Goal: Task Accomplishment & Management: Complete application form

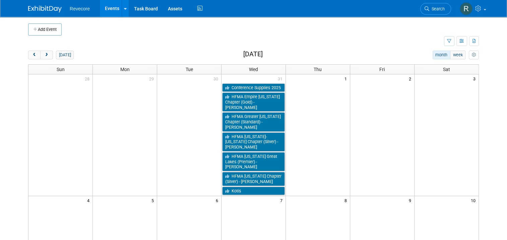
click at [108, 10] on link "Events" at bounding box center [112, 8] width 24 height 17
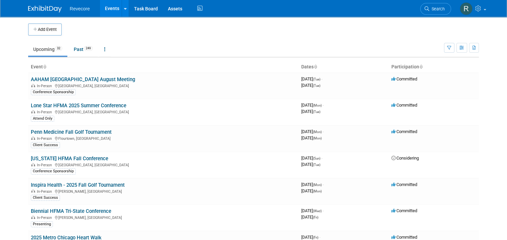
click at [501, 63] on body "Revecore Events Add Event Bulk Upload Events Shareable Event Boards Recently Vi…" at bounding box center [253, 120] width 507 height 240
click at [53, 30] on button "Add Event" at bounding box center [44, 29] width 33 height 12
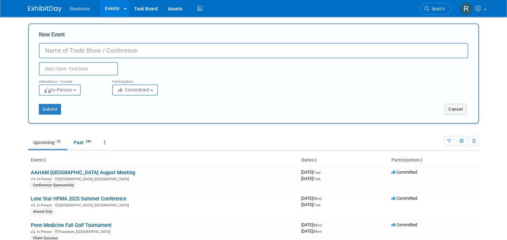
click at [112, 49] on input "New Event" at bounding box center [253, 50] width 429 height 15
click at [93, 48] on input "Lone Star" at bounding box center [253, 50] width 429 height 15
type input "Lone Star HFMA Women's Dinner"
drag, startPoint x: 46, startPoint y: 67, endPoint x: 51, endPoint y: 67, distance: 5.0
click at [46, 67] on input "text" at bounding box center [78, 68] width 79 height 13
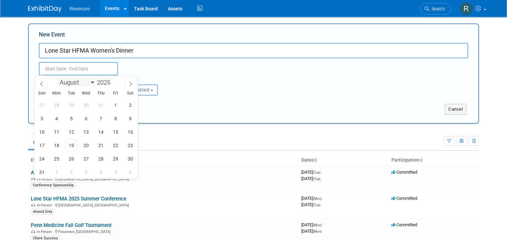
click at [92, 84] on select "January February March April May June July August September October November De…" at bounding box center [76, 82] width 39 height 8
select select "8"
click at [57, 78] on select "January February March April May June July August September October November De…" at bounding box center [76, 82] width 39 height 8
click at [97, 146] on span "25" at bounding box center [100, 145] width 13 height 13
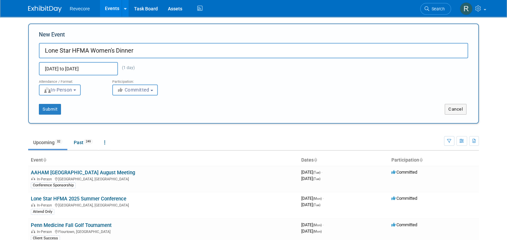
click at [0, 0] on span "8" at bounding box center [0, 0] width 0 height 0
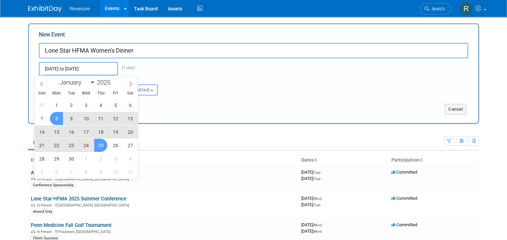
click at [105, 145] on span "25" at bounding box center [100, 145] width 13 height 13
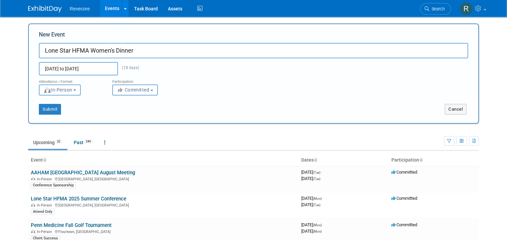
click at [72, 65] on input "Sep 8, 2025 to Sep 25, 2025" at bounding box center [78, 68] width 79 height 13
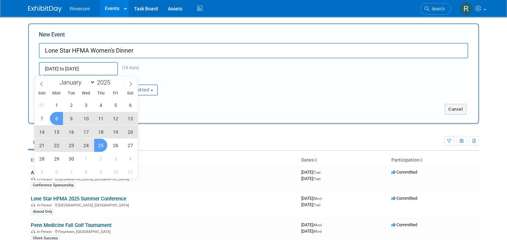
click at [98, 145] on span "25" at bounding box center [100, 145] width 13 height 13
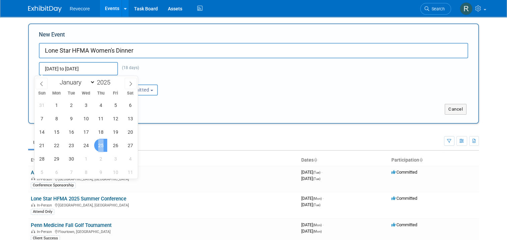
click at [98, 145] on span "25" at bounding box center [100, 145] width 13 height 13
type input "Sep 25, 2025 to Sep 25, 2025"
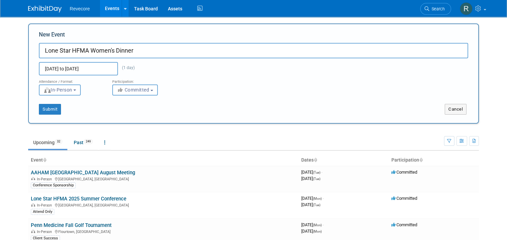
click at [93, 105] on div "Submit" at bounding box center [122, 109] width 187 height 11
click at [48, 111] on button "Submit" at bounding box center [50, 109] width 22 height 11
type input "Lone Star HFMA Women's Dinner"
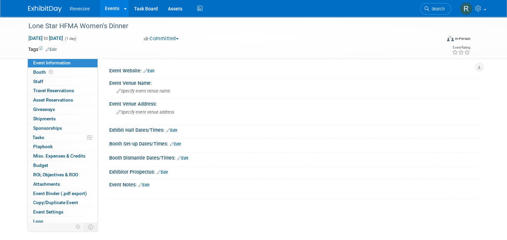
click at [53, 46] on td "Tags Edit" at bounding box center [42, 49] width 28 height 7
click at [52, 50] on link "Edit" at bounding box center [51, 49] width 11 height 5
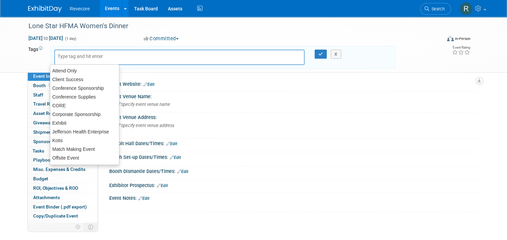
click at [66, 53] on input "text" at bounding box center [85, 56] width 54 height 7
click at [97, 86] on div "Conference Sponsorship" at bounding box center [84, 87] width 69 height 9
type input "Conference Sponsorship"
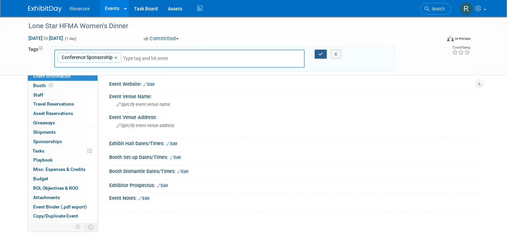
click at [318, 53] on button "button" at bounding box center [321, 54] width 12 height 9
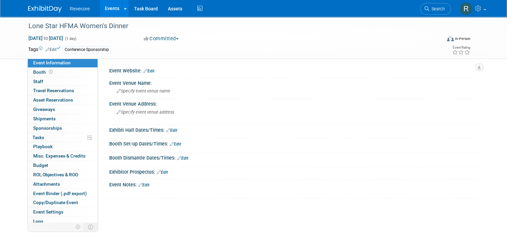
click at [145, 71] on link "Edit" at bounding box center [148, 71] width 11 height 5
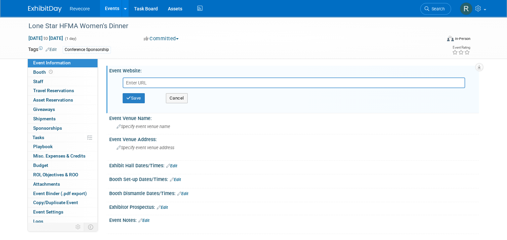
click at [201, 84] on input "text" at bounding box center [294, 82] width 342 height 11
paste input "https://web.cvent.com/event/9f32e7ae-524f-44e6-8890-25219159b397/summary"
type input "https://web.cvent.com/event/9f32e7ae-524f-44e6-8890-25219159b397/summary"
click at [135, 97] on button "Save" at bounding box center [134, 98] width 22 height 10
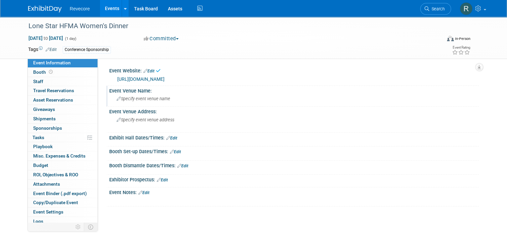
click at [156, 103] on div "Specify event venue name" at bounding box center [293, 98] width 359 height 10
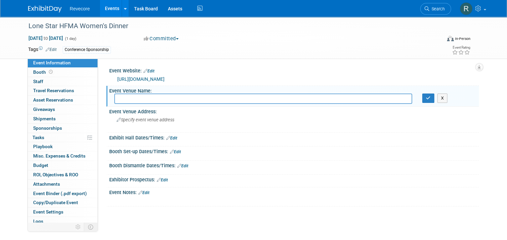
click at [172, 98] on input "text" at bounding box center [263, 98] width 298 height 10
paste input "CHRISTUS Corporate Office"
type input "CHRISTUS Corporate Office"
click at [429, 98] on icon "button" at bounding box center [428, 98] width 5 height 4
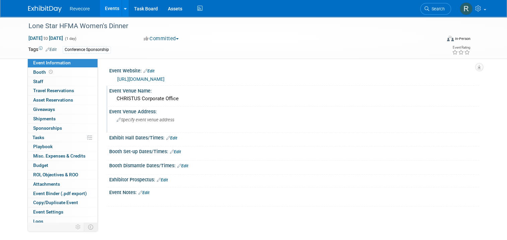
click at [148, 119] on span "Specify event venue address" at bounding box center [146, 119] width 58 height 5
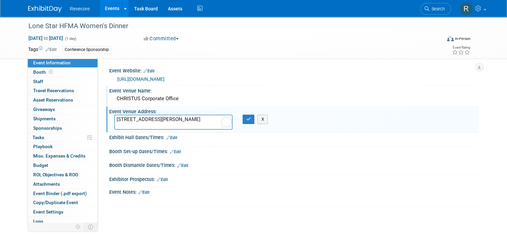
click at [165, 120] on textarea "5101 N O'Connor Blvd Irving, TX" at bounding box center [173, 122] width 118 height 15
click at [160, 124] on textarea "5101 N O'Connor Blvd Irving, TX" at bounding box center [173, 122] width 118 height 15
click at [157, 126] on textarea "5101 N O'Connor Blvd Irving, TX" at bounding box center [173, 122] width 118 height 15
paste textarea "75039"
drag, startPoint x: 133, startPoint y: 122, endPoint x: 153, endPoint y: 123, distance: 20.5
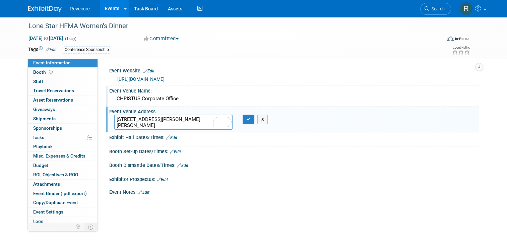
click at [133, 122] on textarea "5101 N O'Connor Blvd Irving, TX75039" at bounding box center [173, 122] width 118 height 15
type textarea "5101 N O'Connor Blvd Irving, TX 75039"
click at [244, 117] on button "button" at bounding box center [249, 119] width 12 height 9
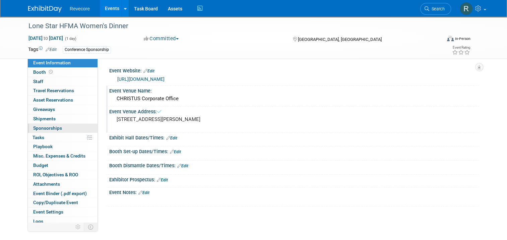
click at [68, 129] on link "0 Sponsorships 0" at bounding box center [63, 128] width 70 height 9
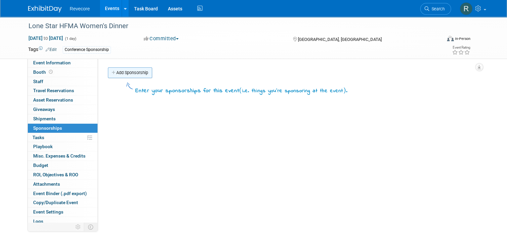
click at [129, 69] on link "Add Sponsorship" at bounding box center [130, 72] width 44 height 11
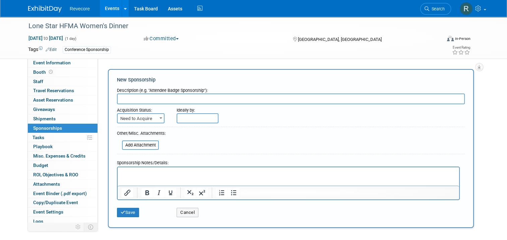
click at [139, 97] on input "text" at bounding box center [291, 98] width 348 height 11
type input "Table Sponsors"
click at [156, 173] on p "Rich Text Area. Press ALT-0 for help." at bounding box center [289, 172] width 334 height 7
paste body "To enrich screen reader interactions, please activate Accessibility in Grammarl…"
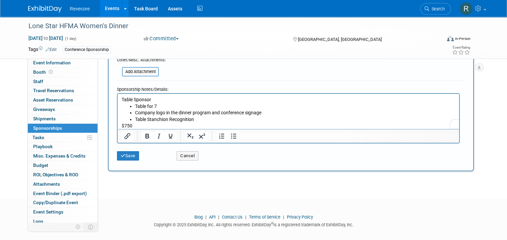
scroll to position [78, 0]
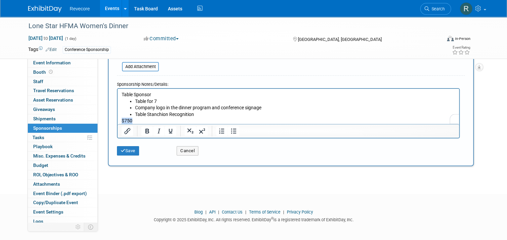
drag, startPoint x: 144, startPoint y: 121, endPoint x: 79, endPoint y: 119, distance: 65.3
click at [118, 119] on html "Table Sponsor Table for 7 Company logo in the dinner program and conference sig…" at bounding box center [288, 106] width 341 height 36
click at [121, 150] on icon "submit" at bounding box center [123, 150] width 5 height 4
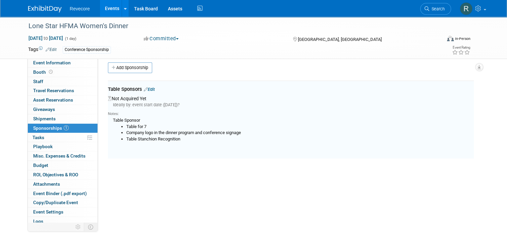
scroll to position [4, 0]
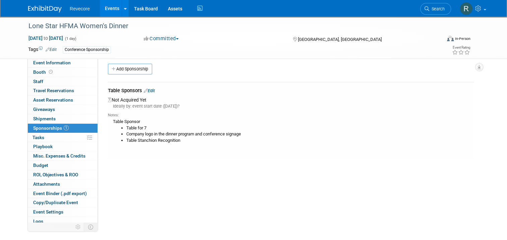
click at [146, 89] on link "Edit" at bounding box center [149, 90] width 11 height 5
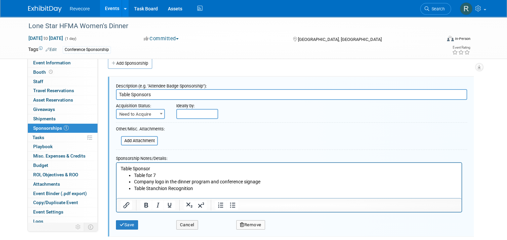
scroll to position [10, 0]
click at [145, 113] on span "Need to Acquire" at bounding box center [141, 113] width 48 height 9
select select "2"
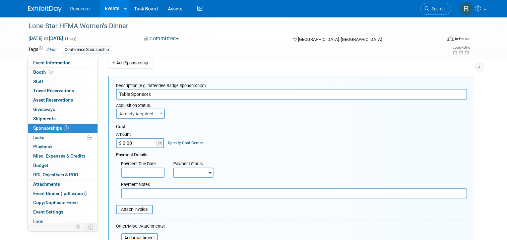
click at [138, 141] on input "$ 0.00" at bounding box center [137, 143] width 42 height 10
type input "$ 750.00"
click at [209, 119] on div "Cost: Amount $ 750.00 Specify Cost Center Cost Center -- Not Specified --" at bounding box center [291, 159] width 351 height 80
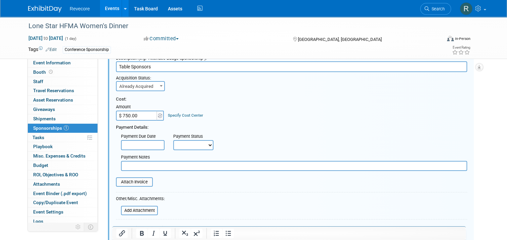
scroll to position [77, 0]
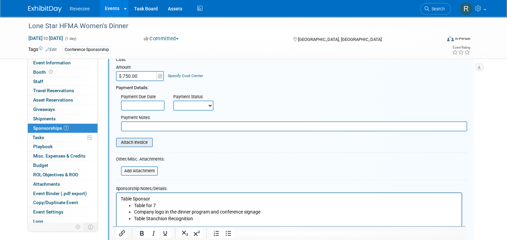
click at [139, 139] on input "file" at bounding box center [112, 142] width 80 height 8
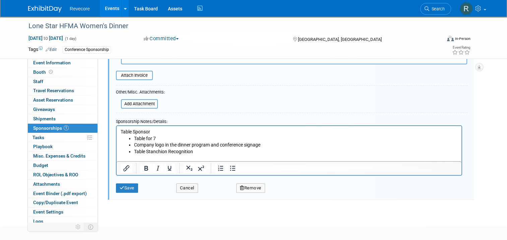
scroll to position [110, 0]
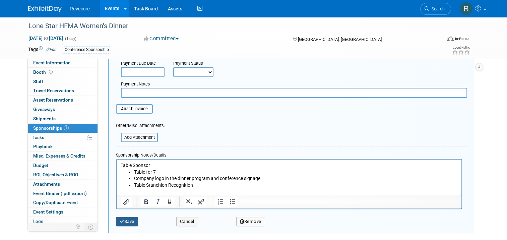
click at [127, 221] on button "Save" at bounding box center [127, 221] width 22 height 9
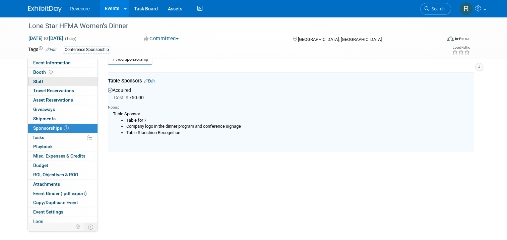
scroll to position [8, 0]
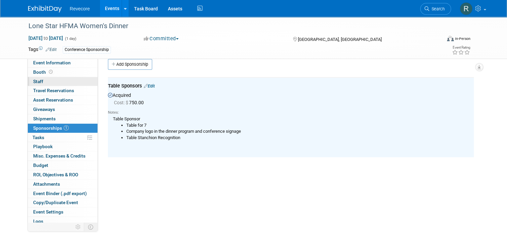
click at [57, 79] on link "0 Staff 0" at bounding box center [63, 81] width 70 height 9
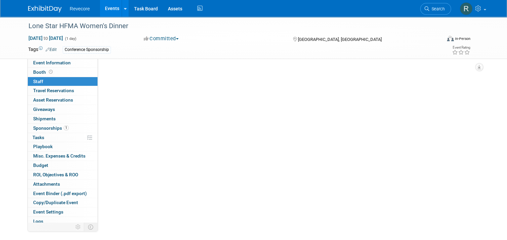
scroll to position [0, 0]
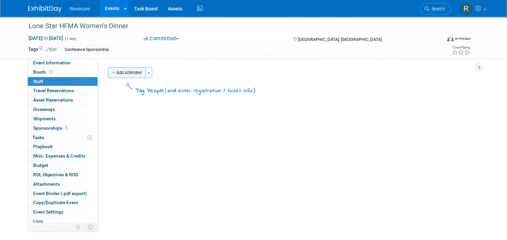
drag, startPoint x: 131, startPoint y: 69, endPoint x: 131, endPoint y: 74, distance: 5.0
click at [131, 69] on button "Add Attendee" at bounding box center [127, 72] width 38 height 11
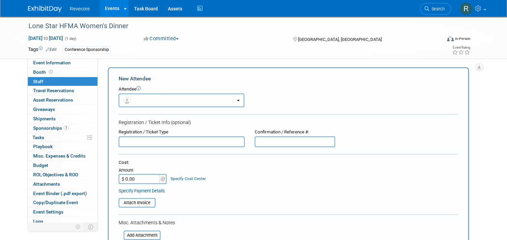
click at [130, 102] on button "button" at bounding box center [182, 100] width 126 height 14
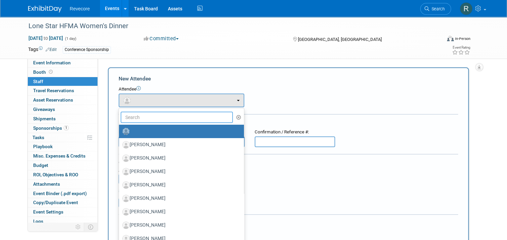
click at [137, 118] on input "text" at bounding box center [177, 117] width 112 height 11
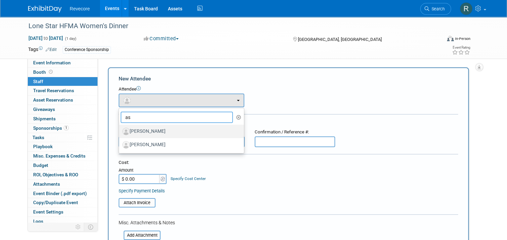
type input "as"
click at [151, 132] on label "Ashley Sanders" at bounding box center [179, 131] width 115 height 11
click at [120, 132] on input "Ashley Sanders" at bounding box center [118, 130] width 4 height 4
select select "5fca0fdb-8a4f-4b23-94ef-0cacda61f315"
select select "4"
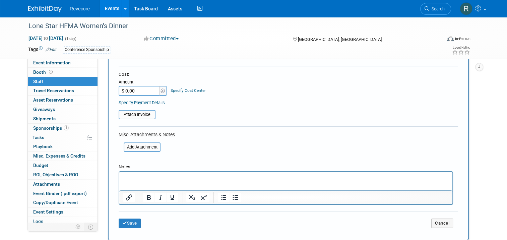
scroll to position [134, 0]
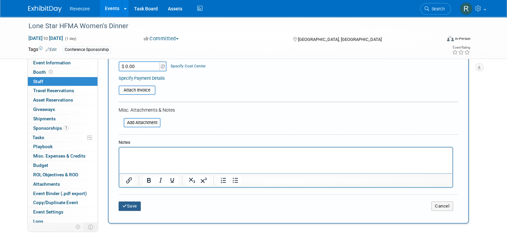
click at [132, 201] on button "Save" at bounding box center [130, 205] width 22 height 9
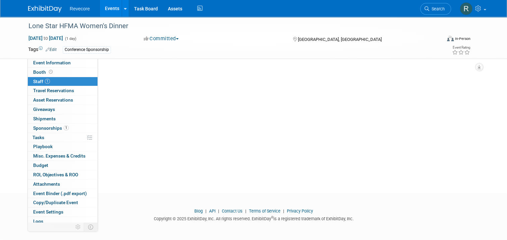
scroll to position [0, 0]
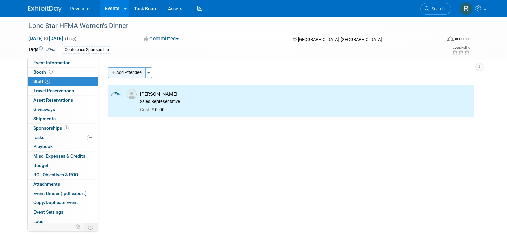
click at [130, 73] on button "Add Attendee" at bounding box center [127, 72] width 38 height 11
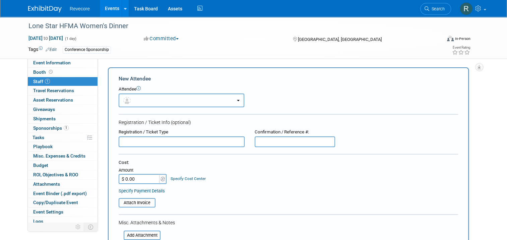
click at [163, 100] on button "button" at bounding box center [182, 100] width 126 height 14
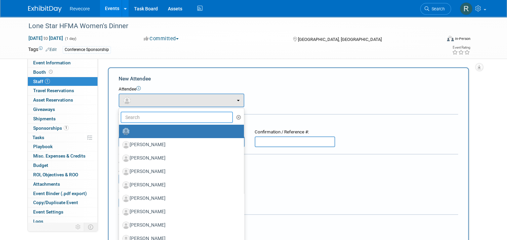
click at [157, 122] on input "text" at bounding box center [177, 117] width 112 height 11
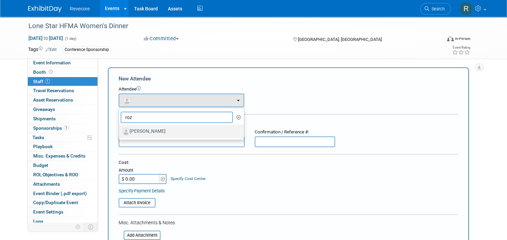
type input "roz"
drag, startPoint x: 172, startPoint y: 124, endPoint x: 168, endPoint y: 130, distance: 7.4
click at [172, 125] on link "Roze Seale" at bounding box center [181, 131] width 125 height 13
click at [168, 130] on label "Roze Seale" at bounding box center [179, 131] width 115 height 11
click at [120, 130] on input "Roze Seale" at bounding box center [118, 130] width 4 height 4
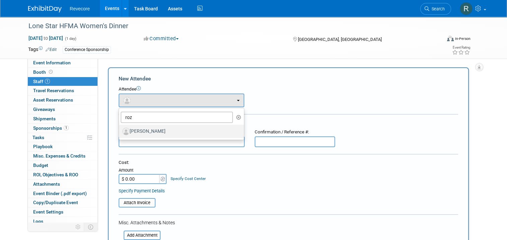
select select "cffedfa3-9255-4c9f-a63d-81c60be3fdac"
select select "4"
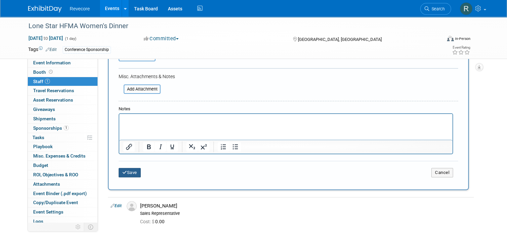
click at [129, 173] on button "Save" at bounding box center [130, 172] width 22 height 9
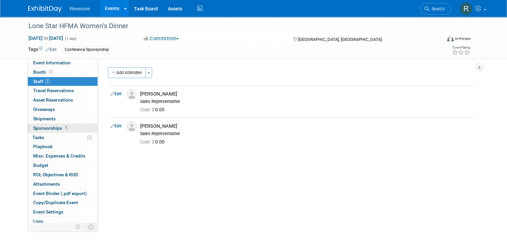
click at [64, 132] on link "1 Sponsorships 1" at bounding box center [63, 128] width 70 height 9
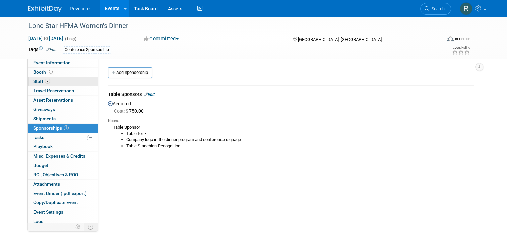
click at [73, 82] on link "2 Staff 2" at bounding box center [63, 81] width 70 height 9
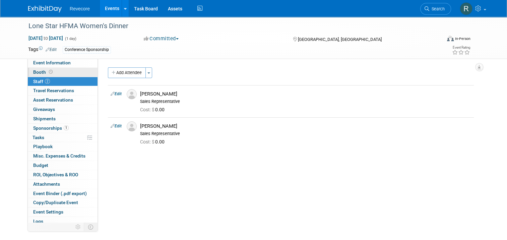
click at [60, 71] on link "Booth" at bounding box center [63, 72] width 70 height 9
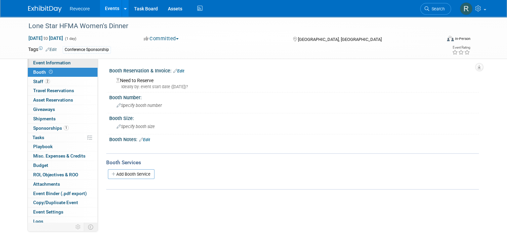
click at [66, 66] on link "Event Information" at bounding box center [63, 62] width 70 height 9
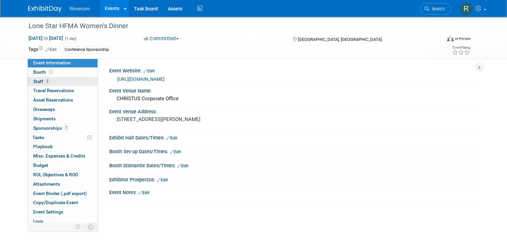
click at [65, 79] on link "2 Staff 2" at bounding box center [63, 81] width 70 height 9
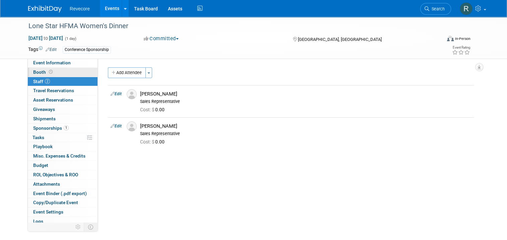
click at [68, 72] on link "Booth" at bounding box center [63, 72] width 70 height 9
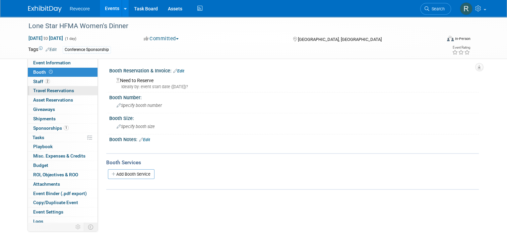
click at [66, 90] on span "Travel Reservations 0" at bounding box center [53, 90] width 41 height 5
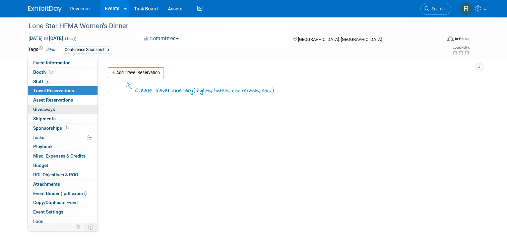
click at [66, 112] on link "0 Giveaways 0" at bounding box center [63, 109] width 70 height 9
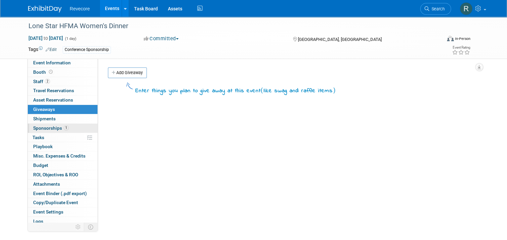
click at [65, 125] on link "1 Sponsorships 1" at bounding box center [63, 128] width 70 height 9
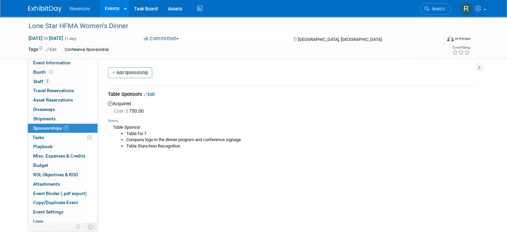
click at [109, 13] on link "Events" at bounding box center [112, 8] width 24 height 17
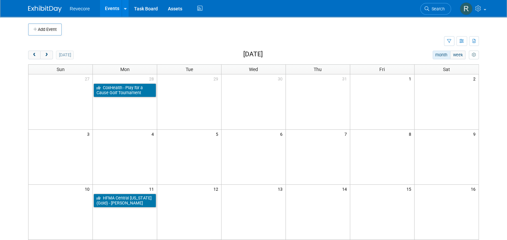
click at [110, 11] on link "Events" at bounding box center [112, 8] width 24 height 17
click at [451, 43] on icon "button" at bounding box center [449, 41] width 4 height 4
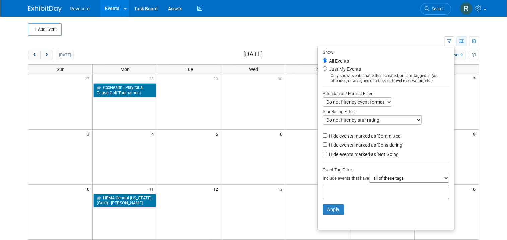
click at [467, 45] on button "button" at bounding box center [461, 41] width 11 height 10
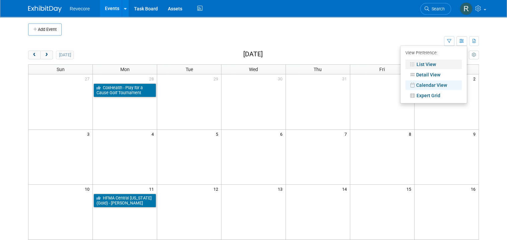
click at [441, 63] on link "List View" at bounding box center [433, 64] width 56 height 9
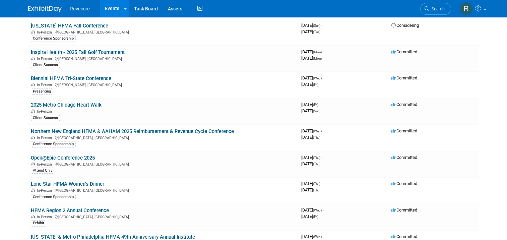
scroll to position [134, 0]
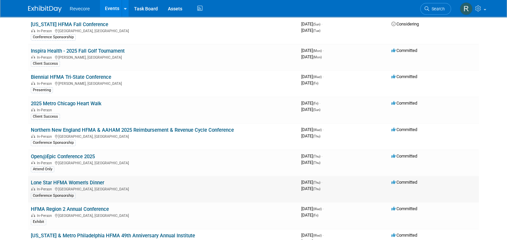
click at [58, 181] on link "Lone Star HFMA Women's Dinner" at bounding box center [67, 183] width 73 height 6
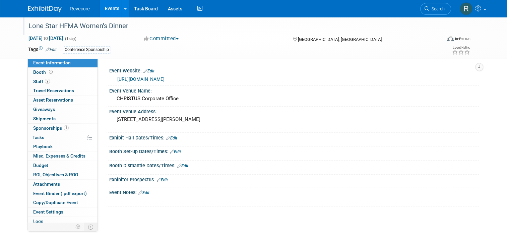
click at [109, 27] on div "Lone Star HFMA Women's Dinner" at bounding box center [229, 26] width 407 height 12
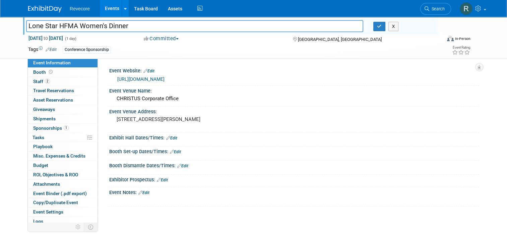
click at [109, 27] on input "Lone Star HFMA Women's Dinner" at bounding box center [194, 26] width 337 height 12
click at [381, 27] on icon "button" at bounding box center [379, 26] width 5 height 4
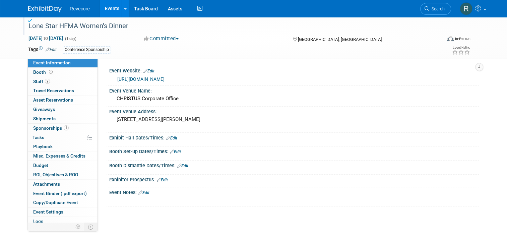
click at [164, 77] on link "[URL][DOMAIN_NAME]" at bounding box center [140, 78] width 47 height 5
click at [114, 14] on link "Events" at bounding box center [112, 8] width 24 height 17
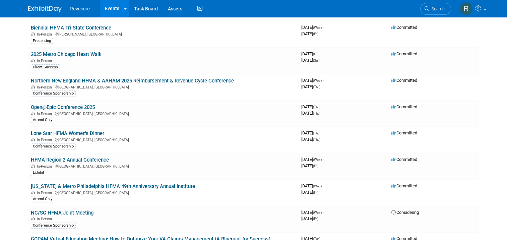
scroll to position [201, 0]
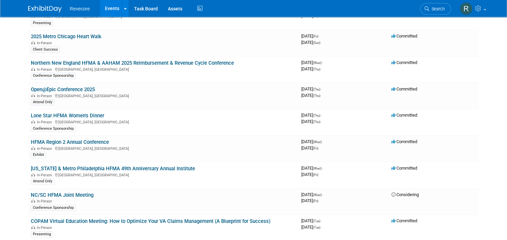
click at [91, 113] on link "Lone Star HFMA Women's Dinner" at bounding box center [67, 116] width 73 height 6
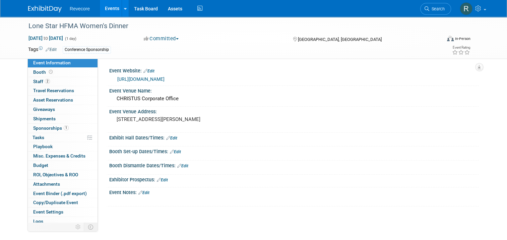
click at [110, 12] on link "Events" at bounding box center [112, 8] width 24 height 17
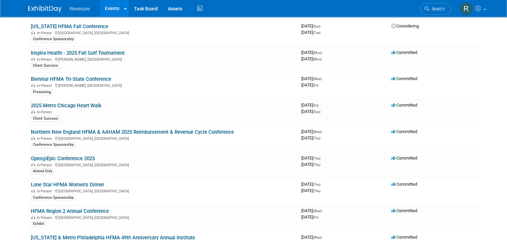
scroll to position [134, 0]
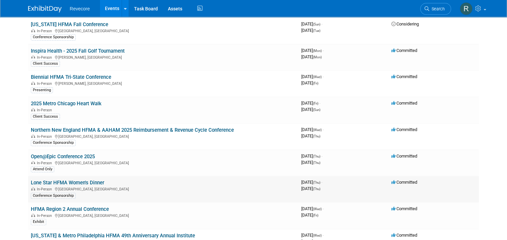
click at [72, 181] on link "Lone Star HFMA Women's Dinner" at bounding box center [67, 183] width 73 height 6
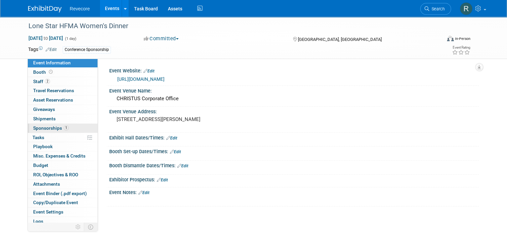
click at [78, 124] on link "1 Sponsorships 1" at bounding box center [63, 128] width 70 height 9
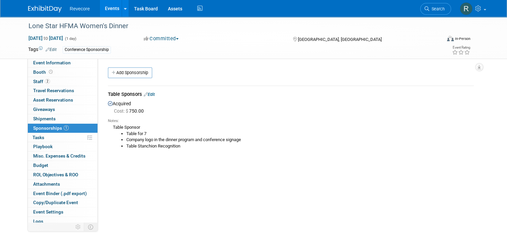
drag, startPoint x: 188, startPoint y: 147, endPoint x: 107, endPoint y: 125, distance: 83.4
click at [108, 125] on div "Table Sponsor Table for 7 Company logo in the dinner program and conference sig…" at bounding box center [291, 141] width 366 height 35
copy div "Table Sponsor Table for 7 Company logo in the dinner program and conference sig…"
click at [486, 13] on link at bounding box center [472, 8] width 33 height 17
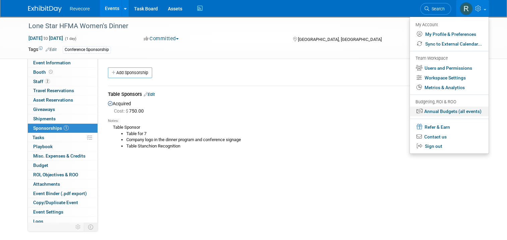
click at [474, 109] on link "Annual Budgets (all events)" at bounding box center [449, 112] width 79 height 10
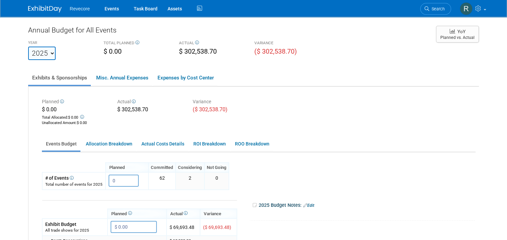
click at [415, 92] on div "Planned $ 0.00 Total Allocated: $ 0.00 Unallocated Amount : $ 0.00 Actual $ 302…" at bounding box center [253, 242] width 450 height 313
drag, startPoint x: 275, startPoint y: 52, endPoint x: 293, endPoint y: 51, distance: 18.8
click at [293, 51] on div "($ 302,538.70)" at bounding box center [286, 52] width 65 height 10
click at [300, 50] on div "($ 302,538.70)" at bounding box center [286, 52] width 65 height 10
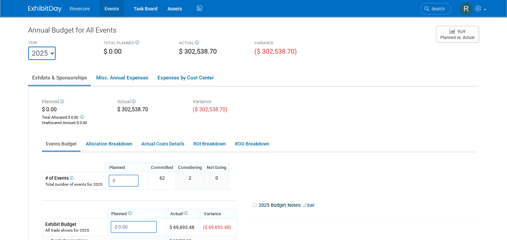
click at [110, 11] on link "Events" at bounding box center [111, 8] width 24 height 17
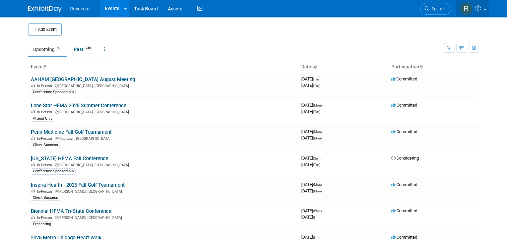
click at [486, 15] on link at bounding box center [472, 8] width 33 height 17
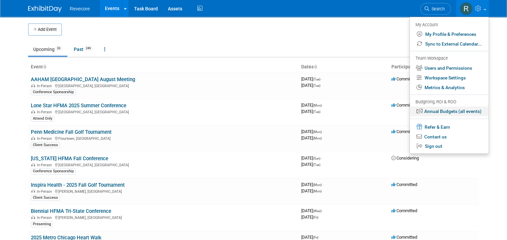
click at [476, 114] on link "Annual Budgets (all events)" at bounding box center [449, 112] width 79 height 10
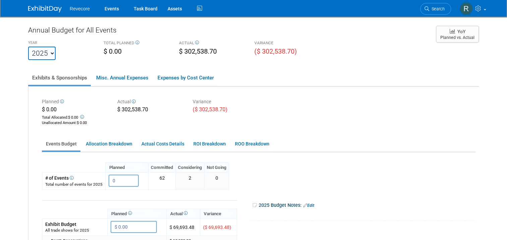
click at [238, 68] on div "Annual Budget for All Events YEAR 2020 2021 2022 2023 2024 2025 2026 2027 2028 …" at bounding box center [253, 212] width 451 height 374
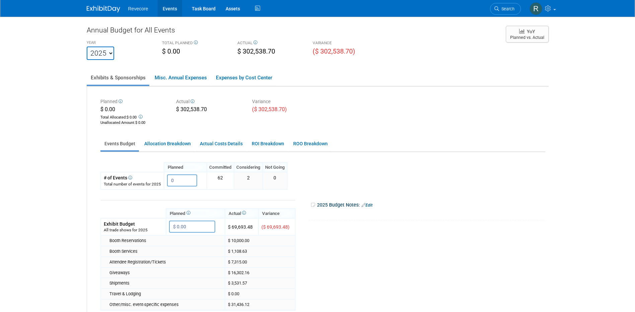
drag, startPoint x: 174, startPoint y: 6, endPoint x: 173, endPoint y: 10, distance: 4.1
click at [174, 6] on link "Events" at bounding box center [170, 8] width 24 height 17
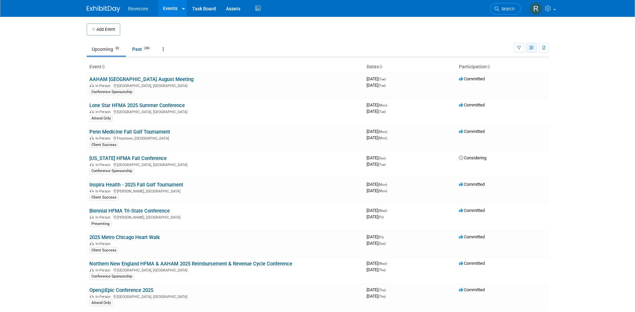
click at [534, 49] on icon "button" at bounding box center [532, 48] width 5 height 4
click at [523, 50] on button "button" at bounding box center [519, 48] width 10 height 10
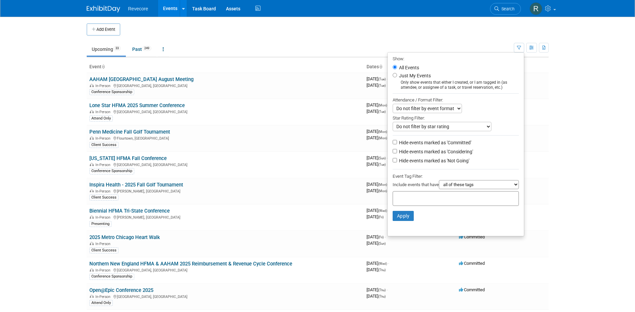
click at [573, 63] on body "Revecore Events Add Event Bulk Upload Events Shareable Event Boards Recently Vi…" at bounding box center [317, 156] width 635 height 312
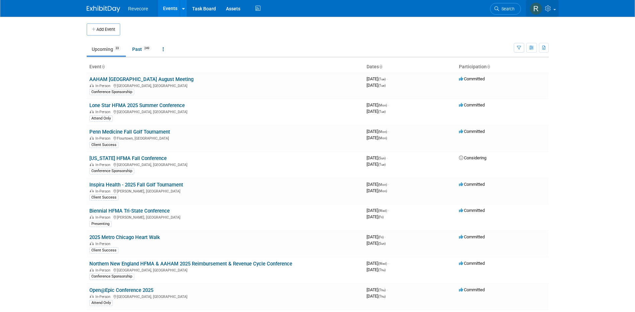
click at [551, 14] on link at bounding box center [542, 8] width 33 height 17
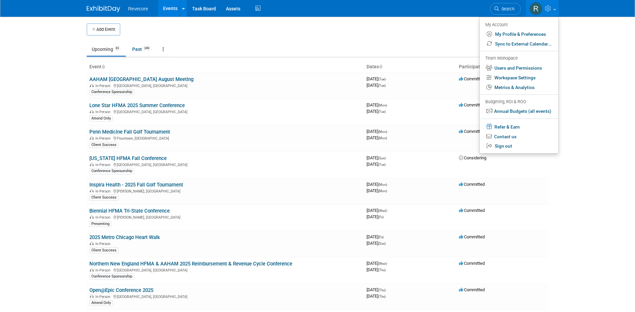
click at [598, 84] on body "Revecore Events Add Event Bulk Upload Events Shareable Event Boards Recently Vi…" at bounding box center [317, 156] width 635 height 312
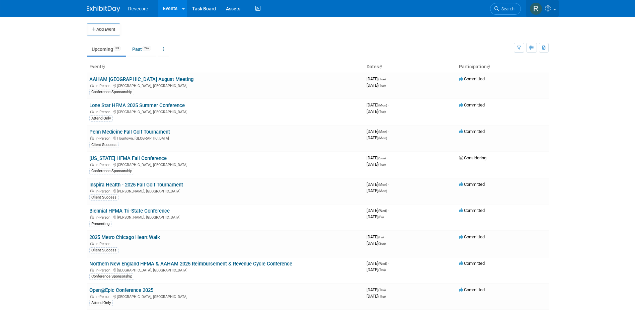
click at [556, 11] on link at bounding box center [542, 8] width 33 height 17
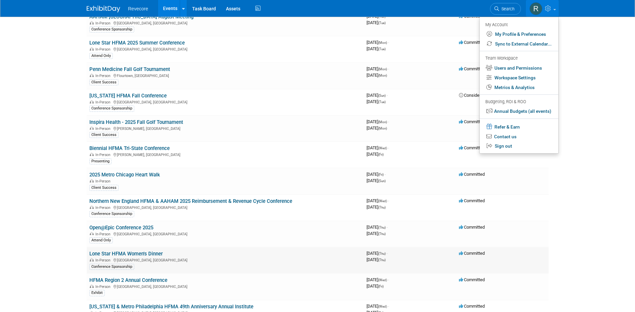
scroll to position [134, 0]
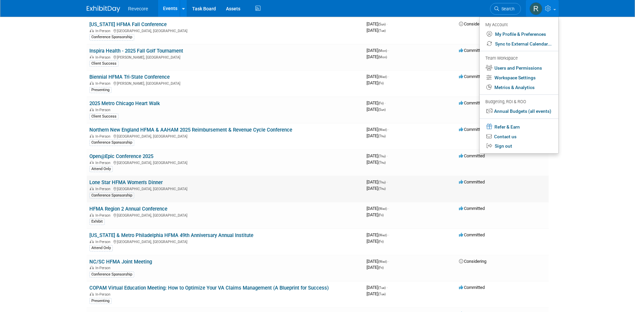
click at [150, 184] on link "Lone Star HFMA Women's Dinner" at bounding box center [125, 183] width 73 height 6
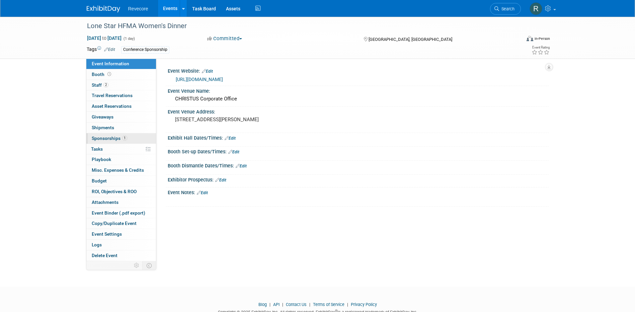
click at [139, 137] on link "1 Sponsorships 1" at bounding box center [121, 138] width 70 height 10
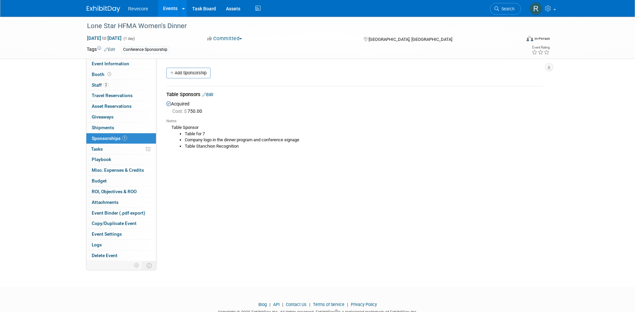
click at [266, 148] on li "Table Stanchion Recognition" at bounding box center [364, 146] width 359 height 6
drag, startPoint x: 250, startPoint y: 146, endPoint x: 168, endPoint y: 128, distance: 83.6
click at [168, 128] on div "Table Sponsor Table for 7 Company logo in the dinner program and conference sig…" at bounding box center [355, 141] width 378 height 35
copy div "Table Sponsor Table for 7 Company logo in the dinner program and conference sig…"
click at [171, 10] on link "Events" at bounding box center [170, 8] width 24 height 17
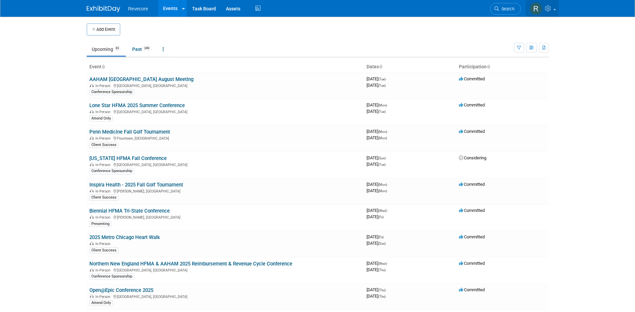
click at [551, 9] on icon at bounding box center [549, 8] width 8 height 6
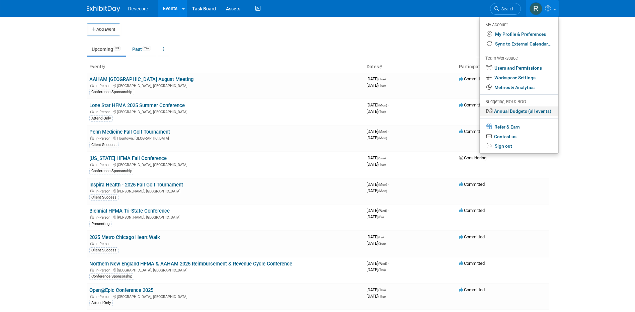
click at [534, 112] on link "Annual Budgets (all events)" at bounding box center [519, 112] width 79 height 10
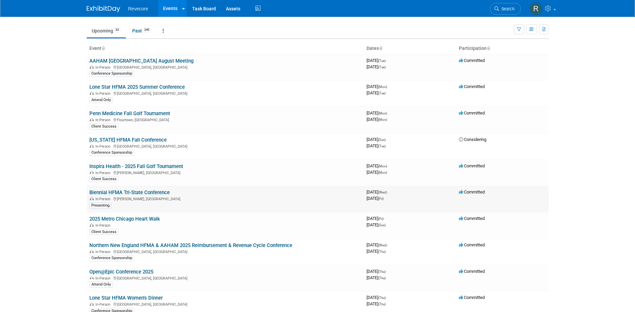
scroll to position [33, 0]
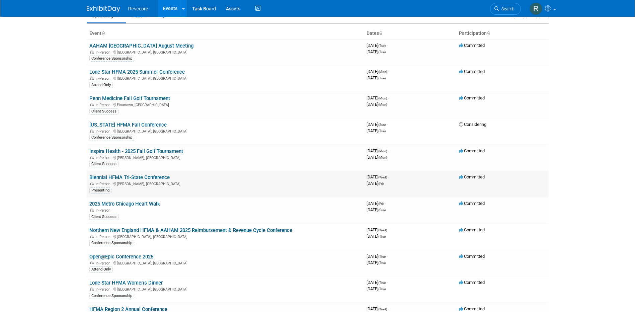
click at [144, 177] on link "Biennial HFMA Tri-State Conference" at bounding box center [129, 178] width 80 height 6
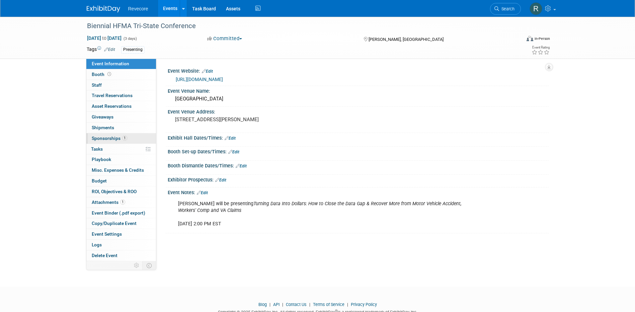
click at [126, 140] on span "Sponsorships 1" at bounding box center [110, 138] width 36 height 5
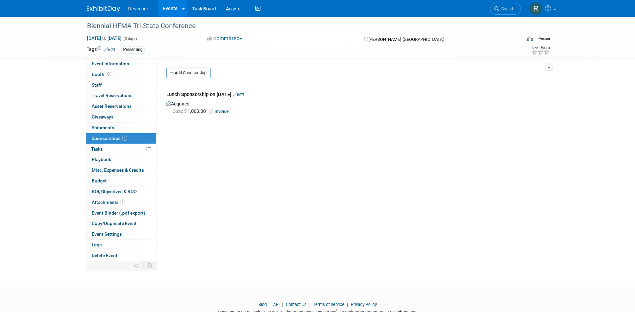
click at [222, 110] on link "Invoice" at bounding box center [221, 111] width 22 height 5
click at [128, 206] on link "1 Attachments 1" at bounding box center [121, 202] width 70 height 10
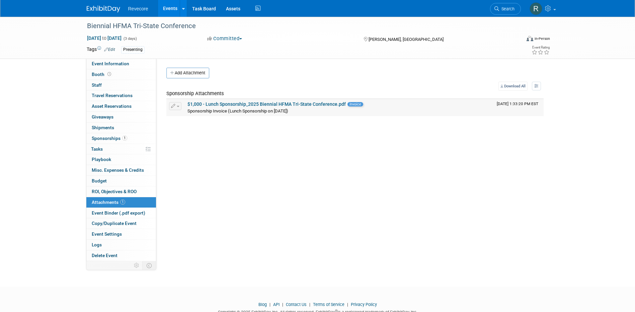
click at [296, 103] on link "$1,000 - Lunch Sponsorship_2025 Biennial HFMA Tri-State Conference.pdf" at bounding box center [267, 103] width 158 height 5
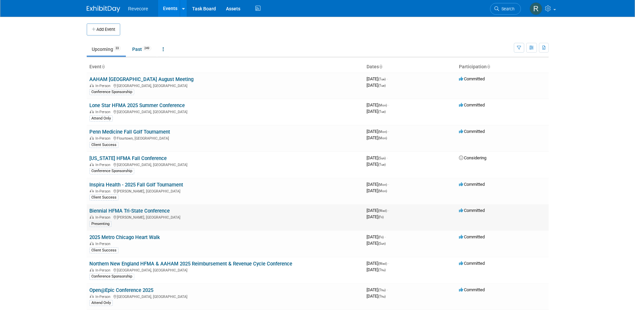
click at [147, 212] on link "Biennial HFMA Tri-State Conference" at bounding box center [129, 211] width 80 height 6
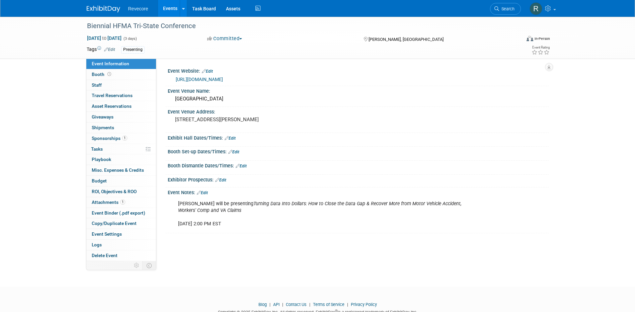
click at [168, 11] on link "Events" at bounding box center [170, 8] width 24 height 17
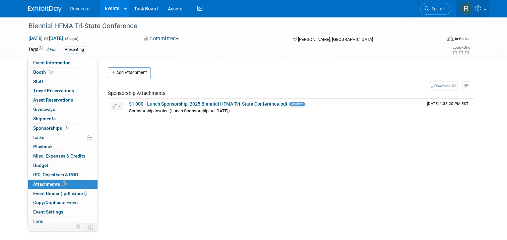
click at [476, 8] on link at bounding box center [472, 8] width 33 height 17
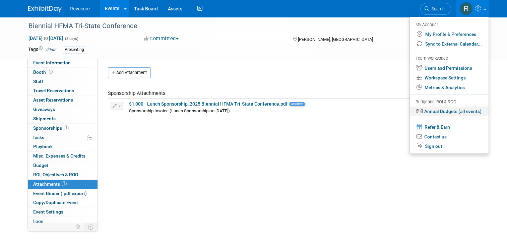
click at [480, 111] on link "Annual Budgets (all events)" at bounding box center [449, 112] width 79 height 10
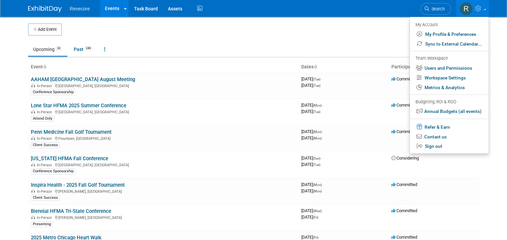
click at [468, 104] on div "Budgeting, ROI & ROO" at bounding box center [448, 101] width 66 height 7
click at [467, 111] on link "Annual Budgets (all events)" at bounding box center [449, 112] width 79 height 10
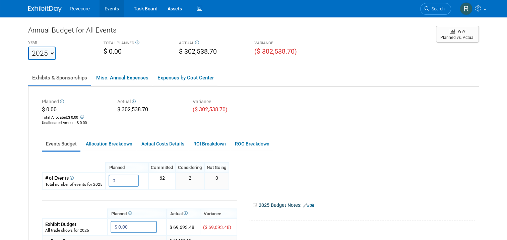
click at [116, 11] on link "Events" at bounding box center [111, 8] width 24 height 17
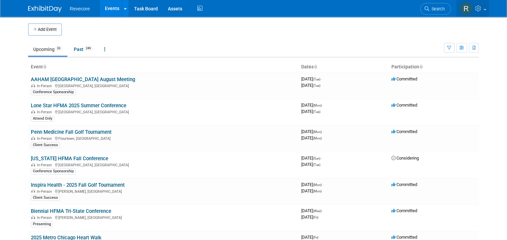
click at [489, 13] on link at bounding box center [472, 8] width 33 height 17
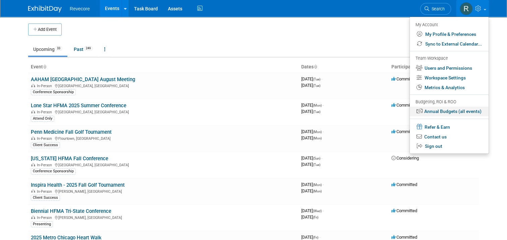
click at [476, 114] on link "Annual Budgets (all events)" at bounding box center [449, 112] width 79 height 10
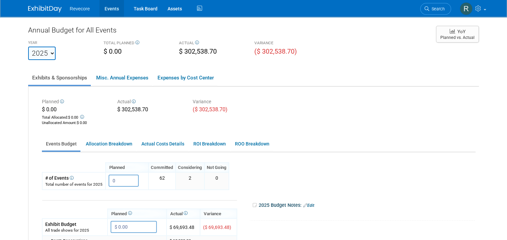
click at [115, 13] on link "Events" at bounding box center [111, 8] width 24 height 17
